Goal: Task Accomplishment & Management: Manage account settings

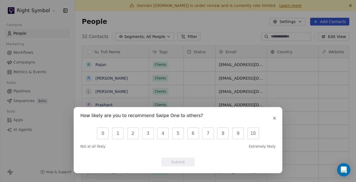
scroll to position [161, 281]
click at [274, 118] on icon "button" at bounding box center [274, 118] width 4 height 4
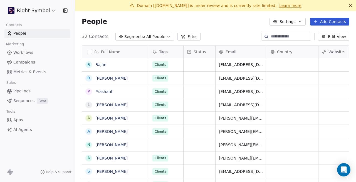
click at [50, 8] on html "Right Symbol Contacts People Marketing Workflows Campaigns Metrics & Events Sal…" at bounding box center [178, 91] width 356 height 182
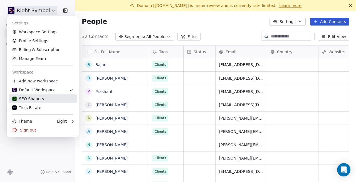
click at [35, 98] on div "SEO Shapers" at bounding box center [28, 99] width 32 height 6
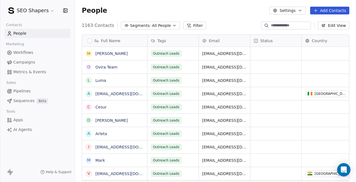
scroll to position [161, 281]
click at [50, 10] on html "SEO Shapers Contacts People Marketing Workflows Campaigns Metrics & Events Sale…" at bounding box center [178, 91] width 356 height 182
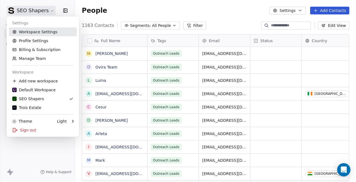
click at [44, 30] on link "Workspace Settings" at bounding box center [43, 32] width 68 height 9
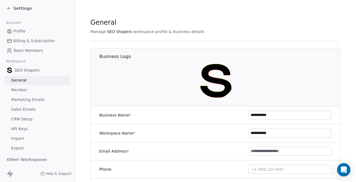
click at [36, 108] on link "Sales Emails" at bounding box center [37, 109] width 66 height 9
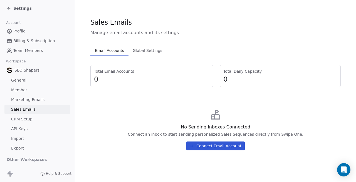
click at [42, 100] on span "Marketing Emails" at bounding box center [27, 100] width 33 height 6
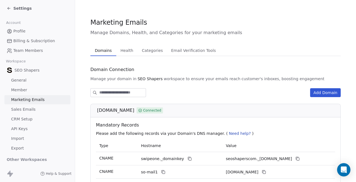
click at [130, 52] on span "Health" at bounding box center [126, 51] width 17 height 8
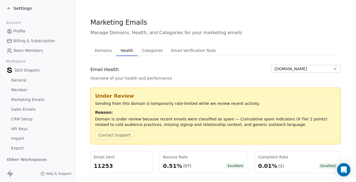
click at [154, 54] on span "Categories" at bounding box center [152, 51] width 25 height 8
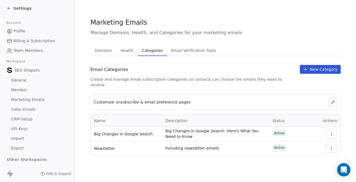
click at [195, 48] on span "Email Verification Tools" at bounding box center [193, 51] width 49 height 8
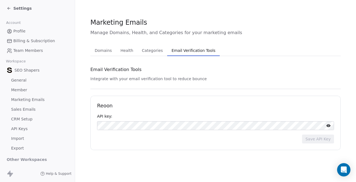
click at [23, 11] on div "Settings" at bounding box center [39, 8] width 64 height 8
click at [15, 7] on span "Settings" at bounding box center [22, 9] width 18 height 6
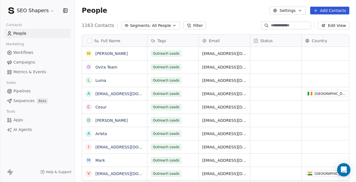
scroll to position [161, 281]
